Goal: Information Seeking & Learning: Check status

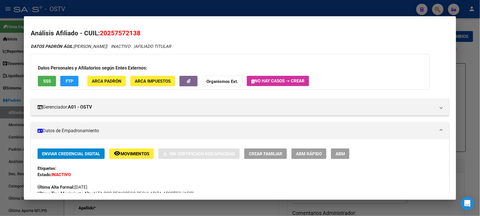
scroll to position [353, 0]
click at [127, 9] on div at bounding box center [240, 108] width 480 height 216
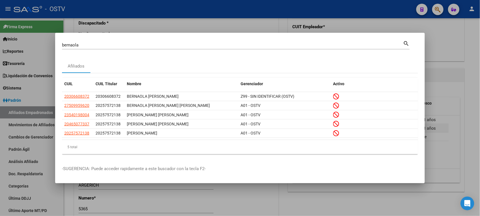
click at [96, 45] on input "bernaola" at bounding box center [232, 44] width 341 height 5
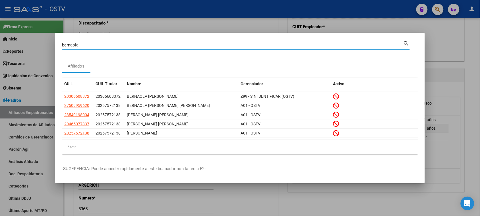
click at [96, 45] on input "bernaola" at bounding box center [232, 44] width 341 height 5
paste input "27068301"
type input "27068301"
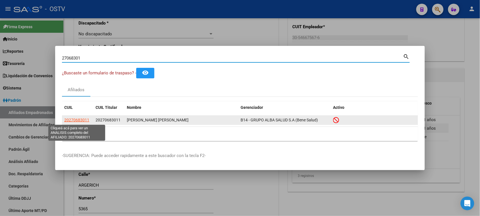
click at [77, 120] on span "20270683011" at bounding box center [76, 119] width 25 height 5
type textarea "20270683011"
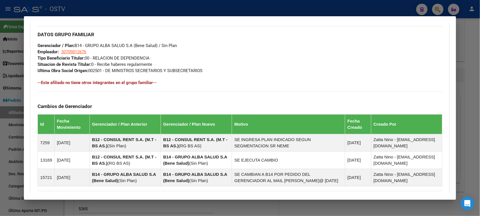
scroll to position [364, 0]
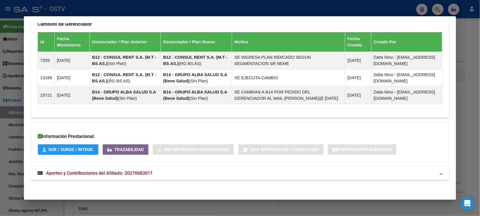
click at [151, 177] on mat-expansion-panel-header "Aportes y Contribuciones del Afiliado: 20270683011" at bounding box center [240, 173] width 418 height 14
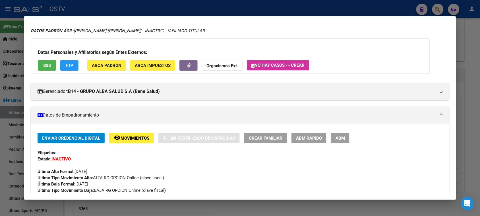
scroll to position [49, 0]
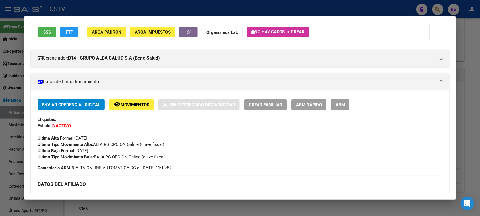
click at [131, 103] on span "Movimientos" at bounding box center [135, 104] width 29 height 5
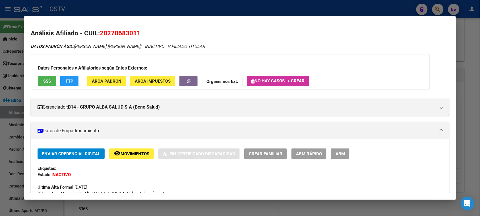
drag, startPoint x: 139, startPoint y: 34, endPoint x: 100, endPoint y: 32, distance: 39.3
click at [100, 32] on h2 "Análisis Afiliado - CUIL: 20270683011" at bounding box center [240, 33] width 418 height 10
copy span "20270683011"
